Goal: Entertainment & Leisure: Browse casually

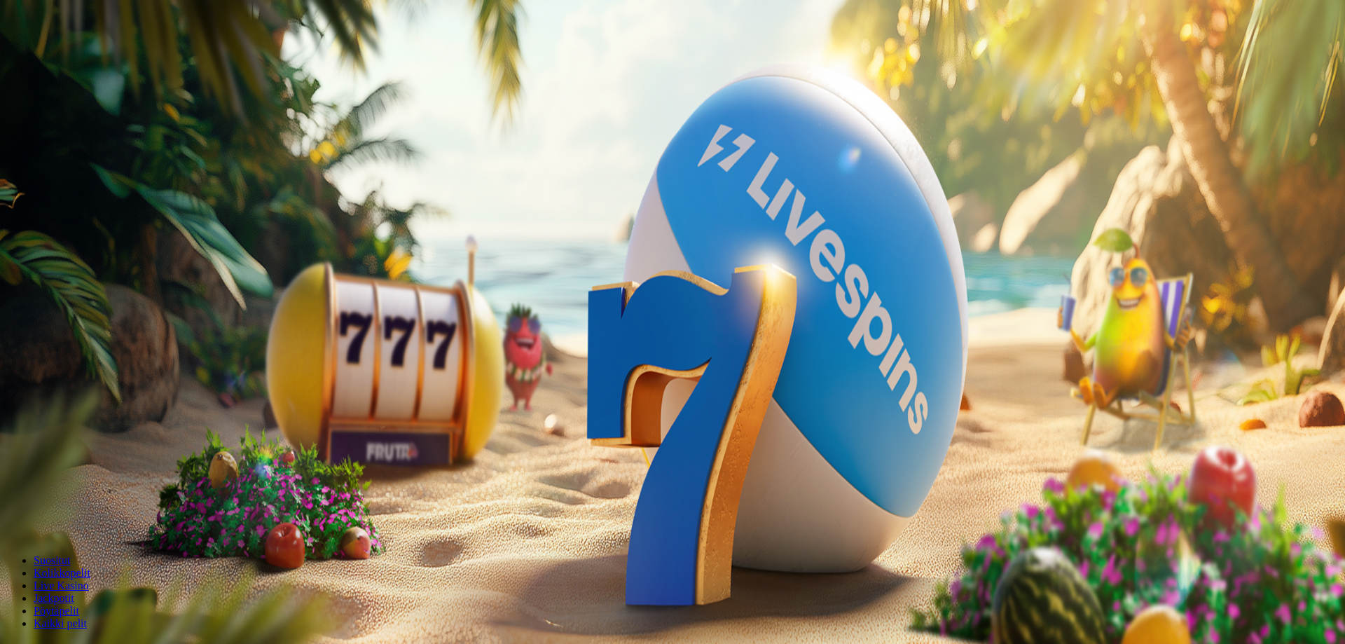
click at [43, 56] on span "Talletus" at bounding box center [27, 51] width 32 height 11
click at [95, 350] on span "TALLETA JA PELAA" at bounding box center [53, 355] width 84 height 11
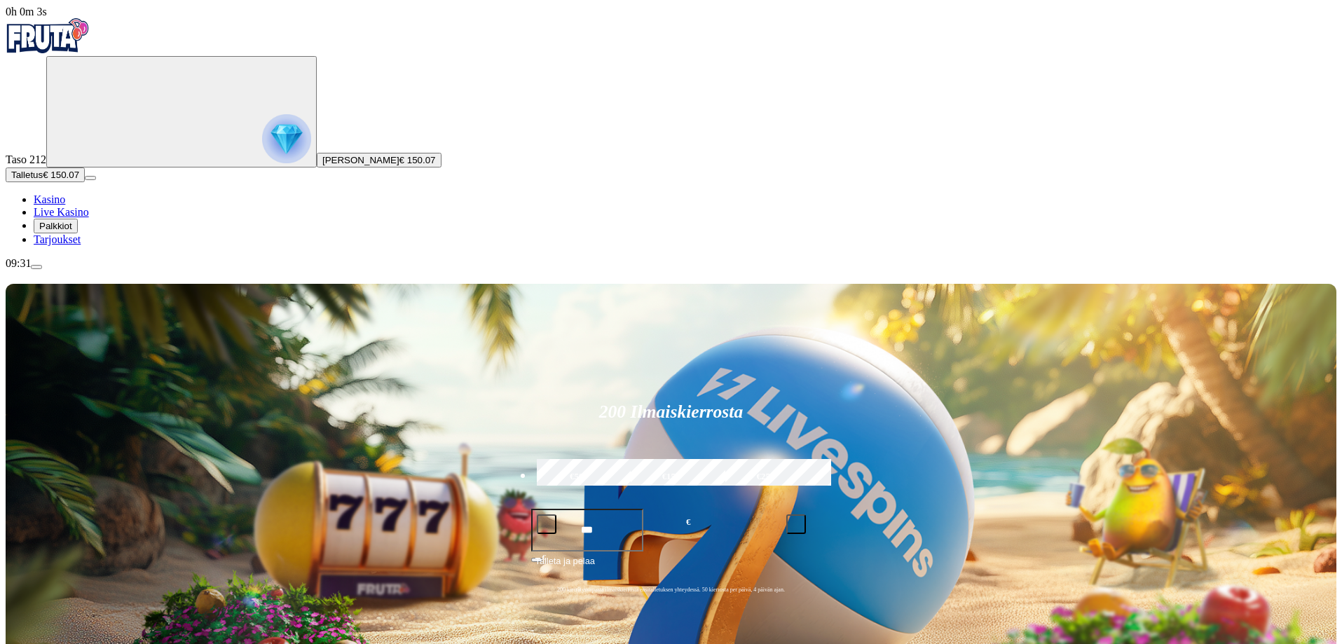
click at [66, 231] on span "Palkkiot" at bounding box center [55, 226] width 33 height 11
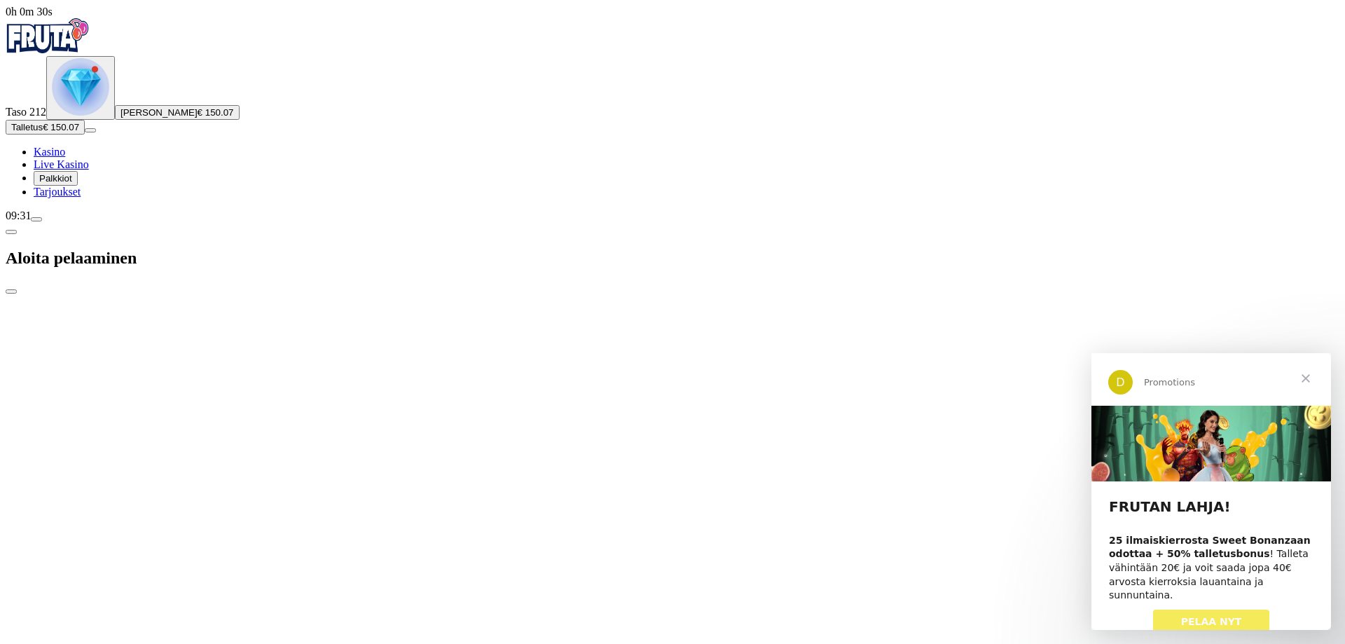
click at [72, 184] on span "Palkkiot" at bounding box center [55, 178] width 33 height 11
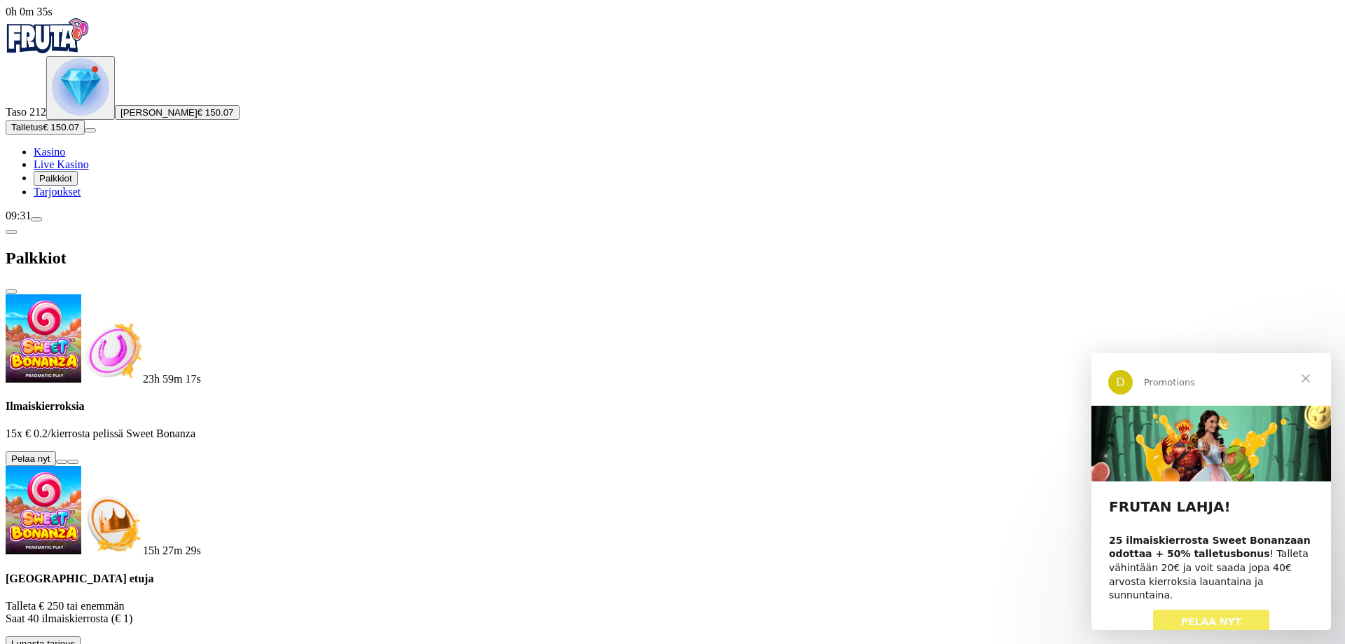
click at [81, 198] on span "Tarjoukset" at bounding box center [57, 192] width 47 height 12
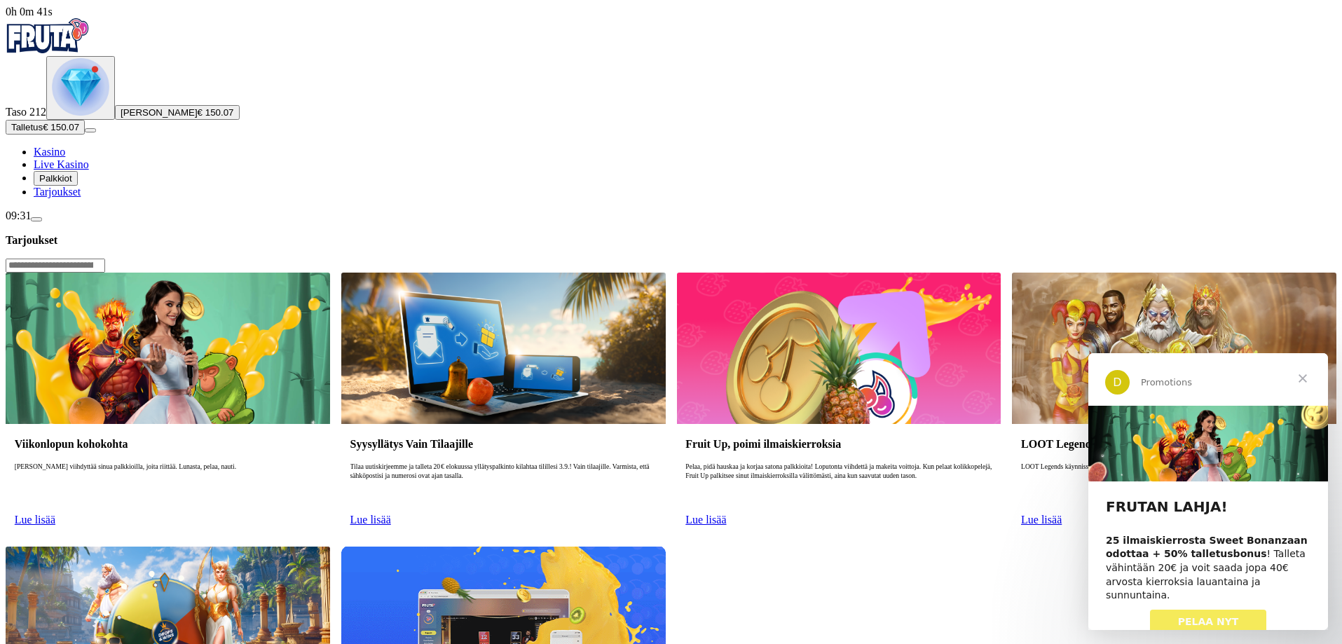
click at [65, 158] on span "Kasino" at bounding box center [50, 152] width 32 height 12
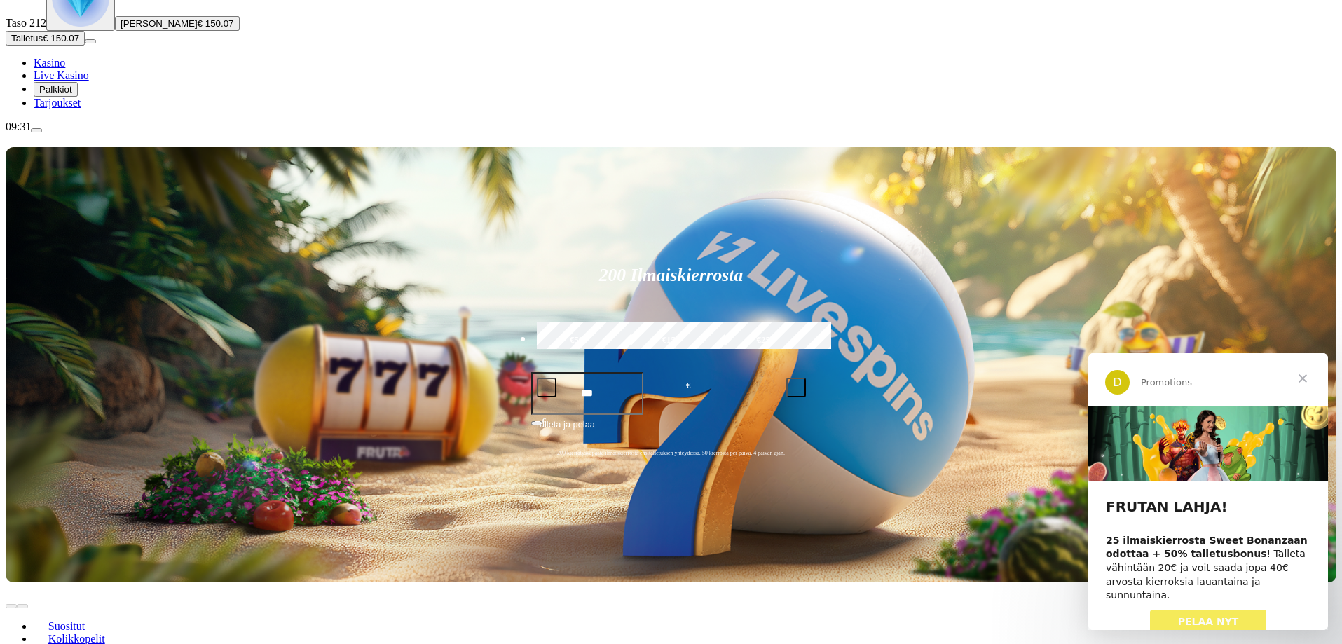
scroll to position [210, 0]
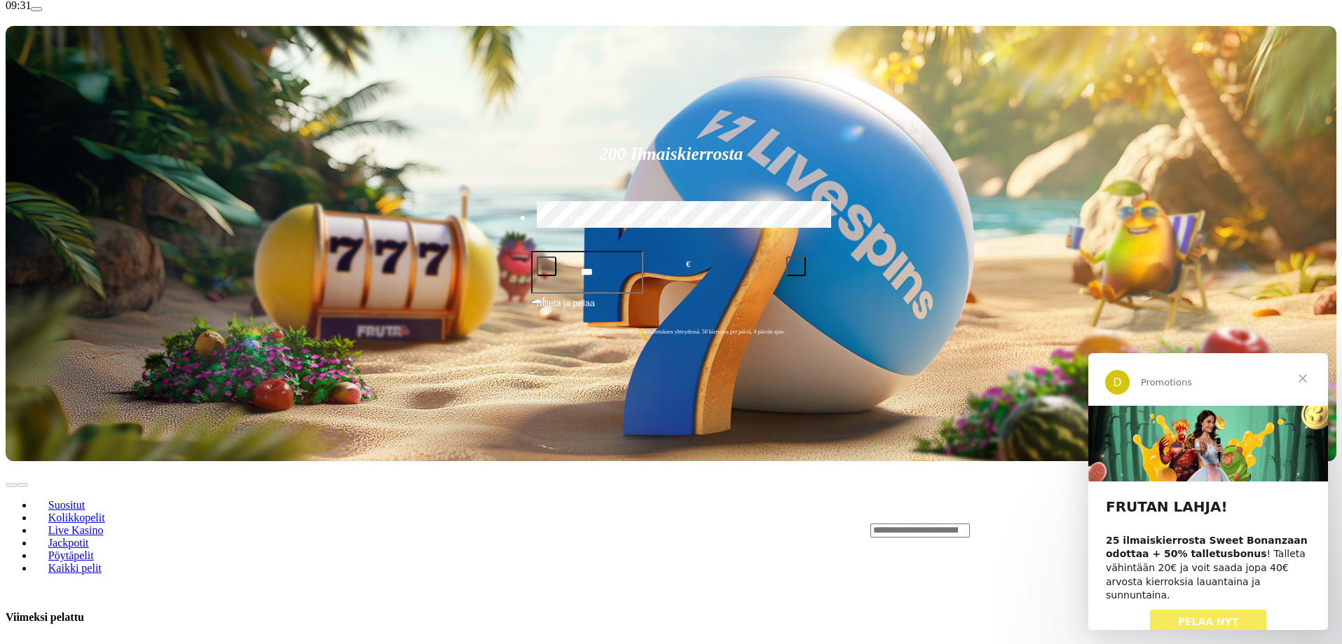
click at [1307, 373] on span "Sulje" at bounding box center [1302, 378] width 50 height 50
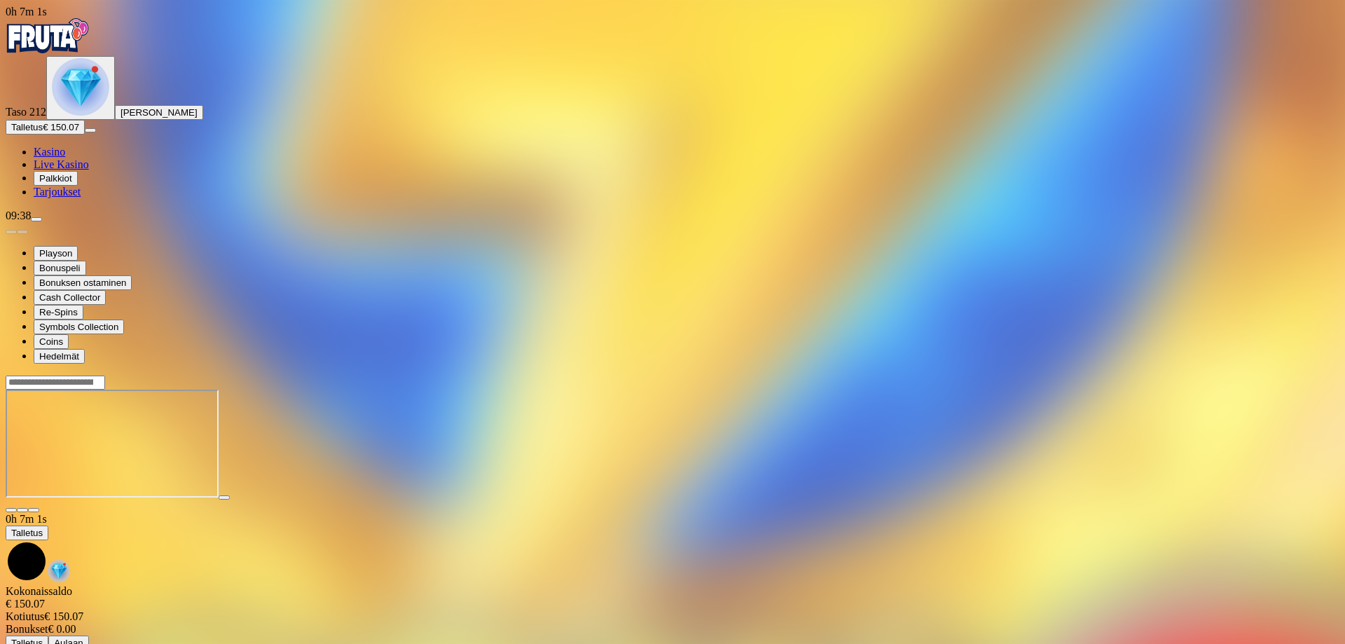
click at [11, 510] on span "close icon" at bounding box center [11, 510] width 0 height 0
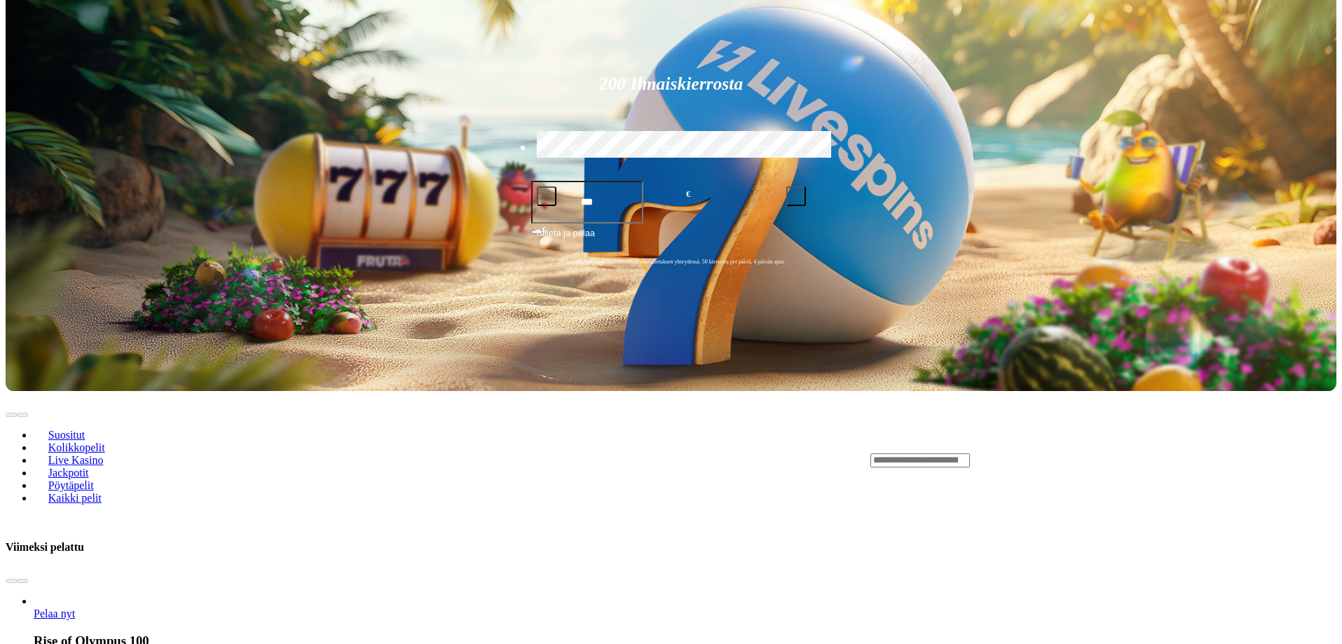
scroll to position [420, 0]
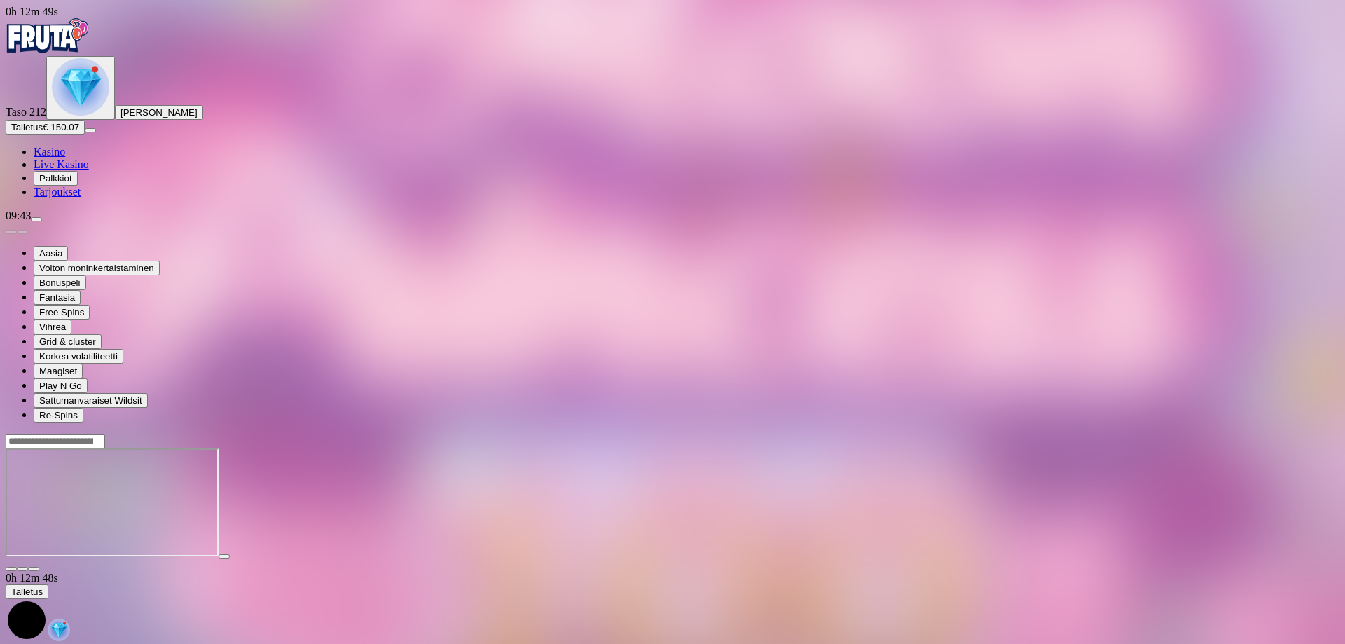
click at [626, 434] on header at bounding box center [673, 441] width 1334 height 15
click at [105, 434] on input "Search" at bounding box center [55, 441] width 99 height 14
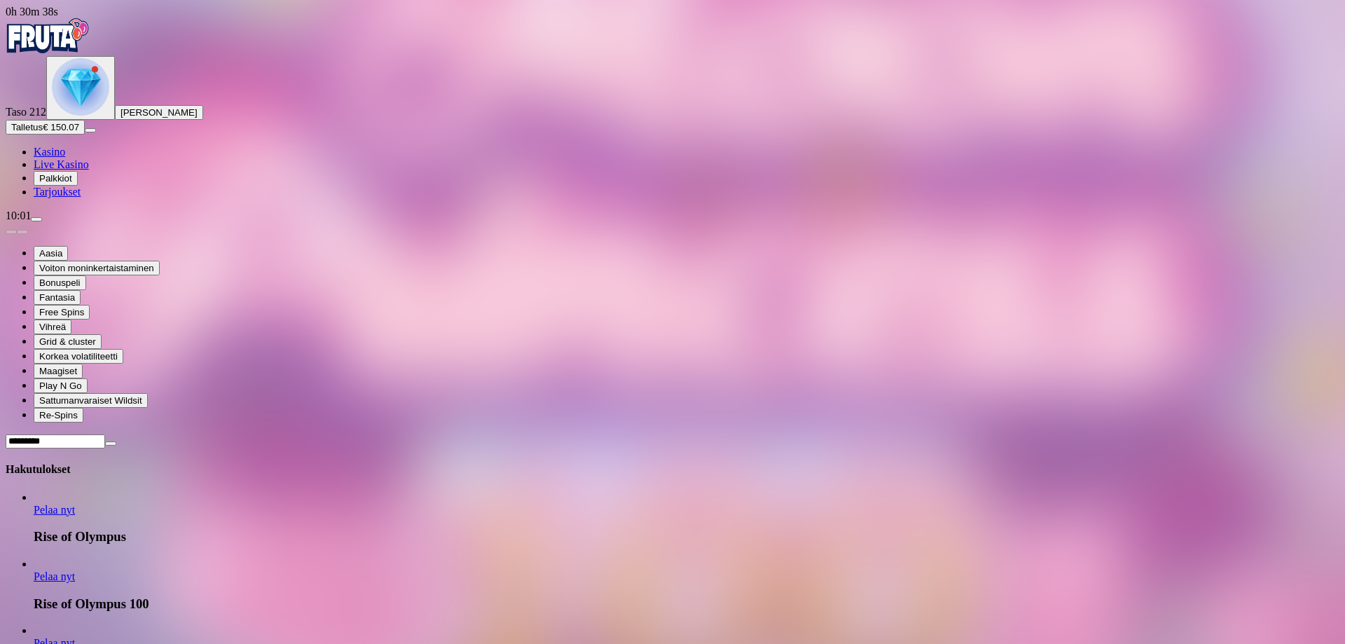
type input "*********"
click at [75, 570] on span "Pelaa nyt" at bounding box center [54, 576] width 41 height 12
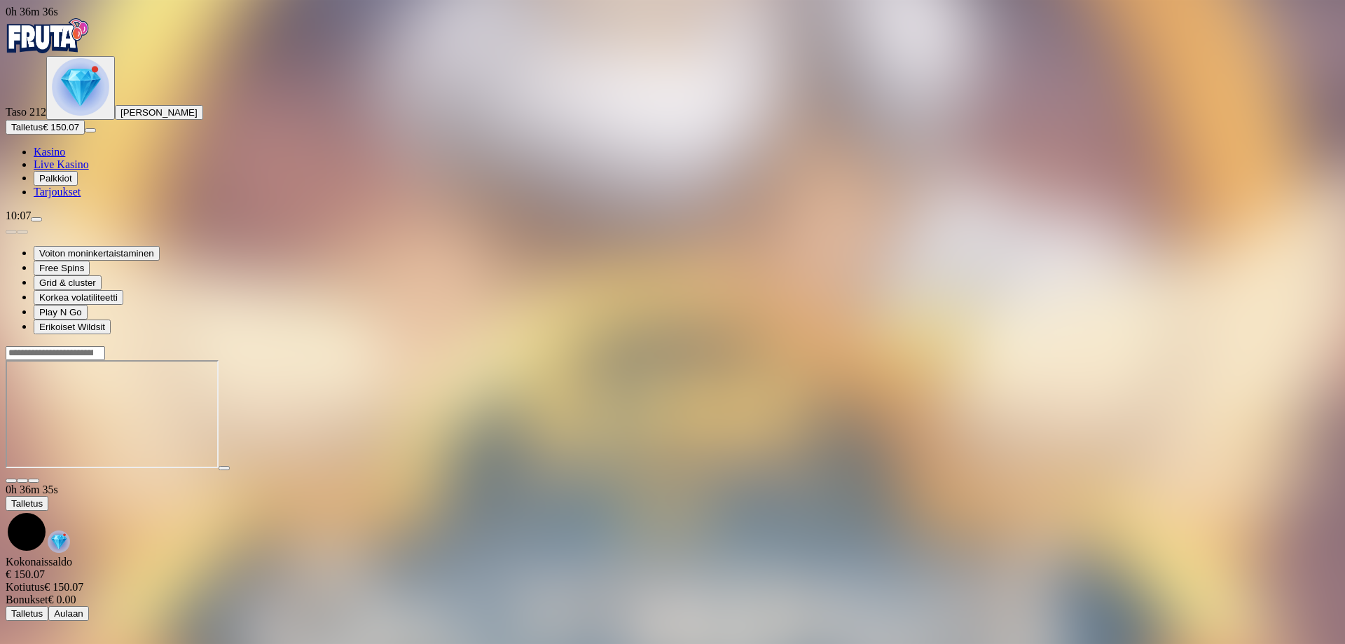
click at [92, 116] on img "Primary" at bounding box center [80, 86] width 57 height 57
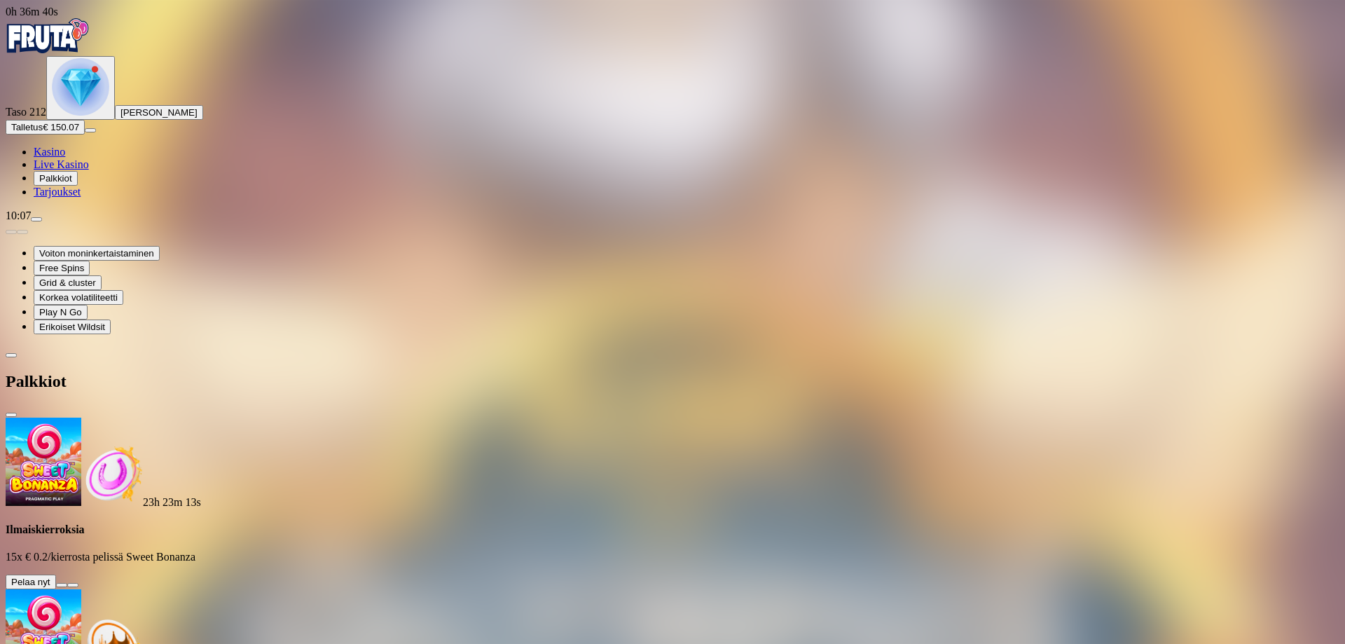
click at [67, 583] on button at bounding box center [61, 585] width 11 height 4
